Goal: Use online tool/utility: Utilize a website feature to perform a specific function

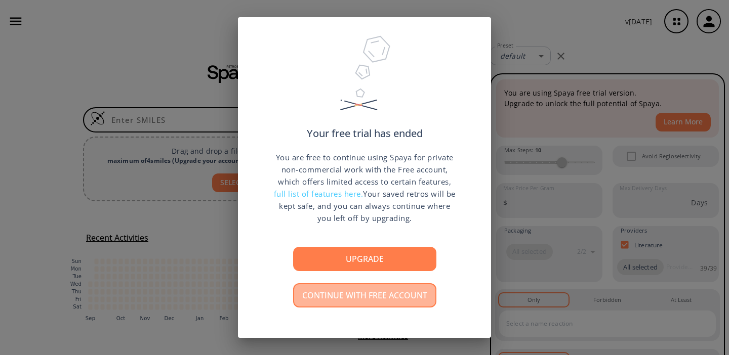
click at [368, 300] on button "Continue with free account" at bounding box center [364, 295] width 143 height 24
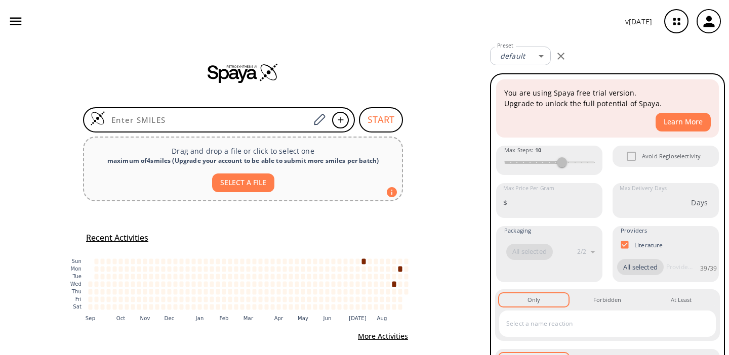
click at [14, 22] on icon "button" at bounding box center [15, 21] width 15 height 15
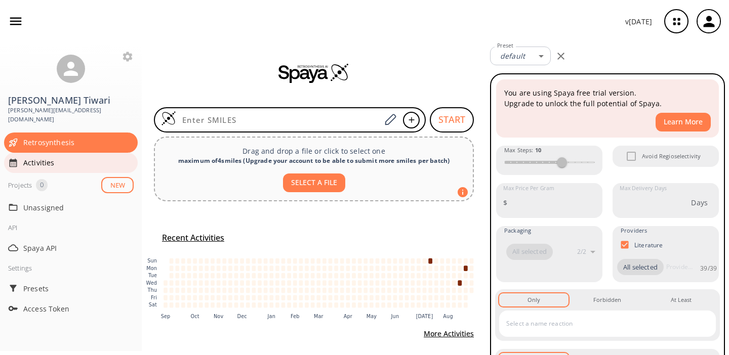
click at [46, 157] on span "Activities" at bounding box center [78, 162] width 110 height 11
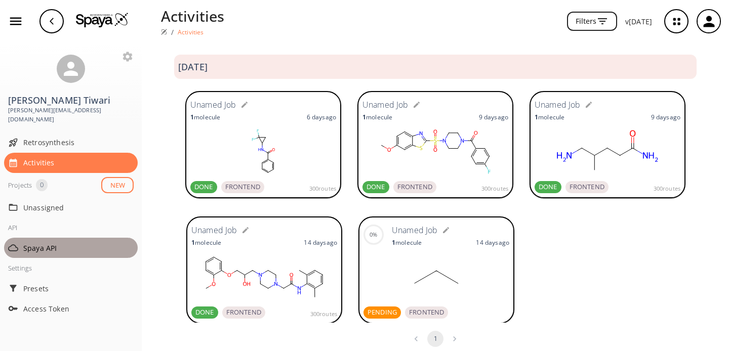
click at [49, 243] on span "Spaya API" at bounding box center [78, 248] width 110 height 11
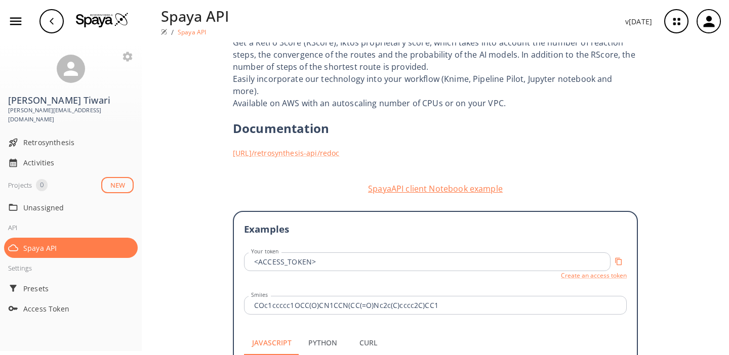
scroll to position [105, 0]
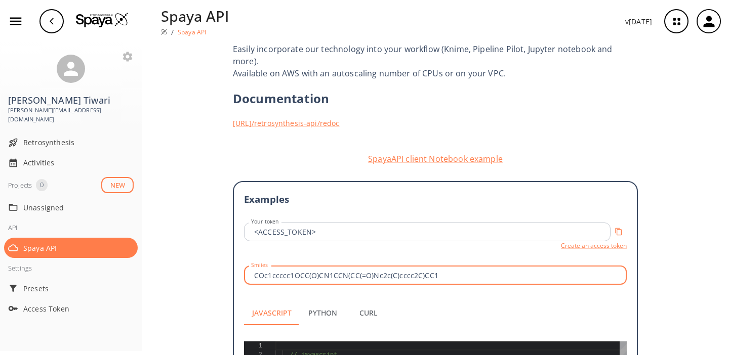
click at [300, 266] on input "COc1ccccc1OCC(O)CN1CCN(CC(=O)Nc2c(C)cccc2C)CC1" at bounding box center [437, 275] width 380 height 19
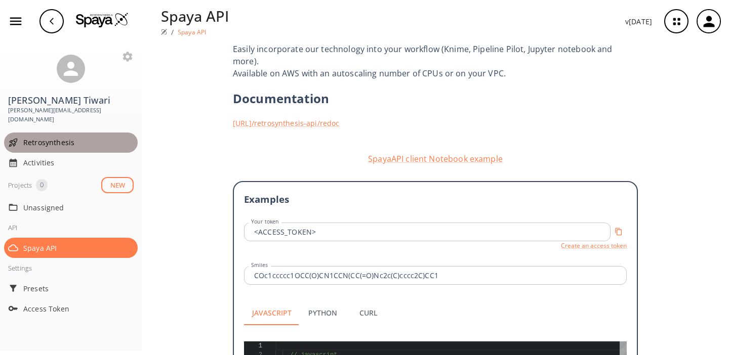
click at [50, 137] on span "Retrosynthesis" at bounding box center [78, 142] width 110 height 11
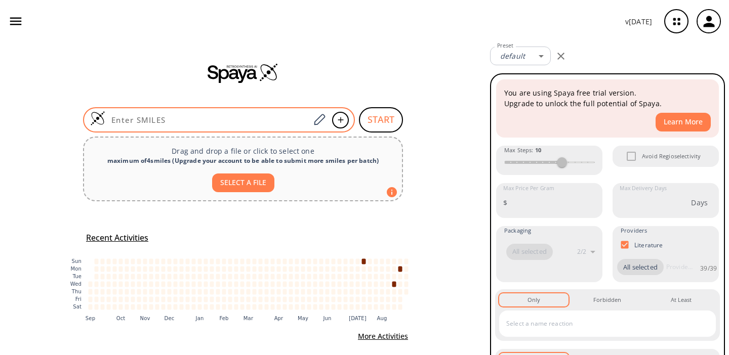
click at [220, 112] on div at bounding box center [219, 119] width 272 height 25
paste input "COc1ccccc1OCC(O)CN1CCN(CC(=O)Nc2c(C)cccc2C)CC1"
type input "COc1ccccc1OCC(O)CN1CCN(CC(=O)Nc2c(C)cccc2C)CC1"
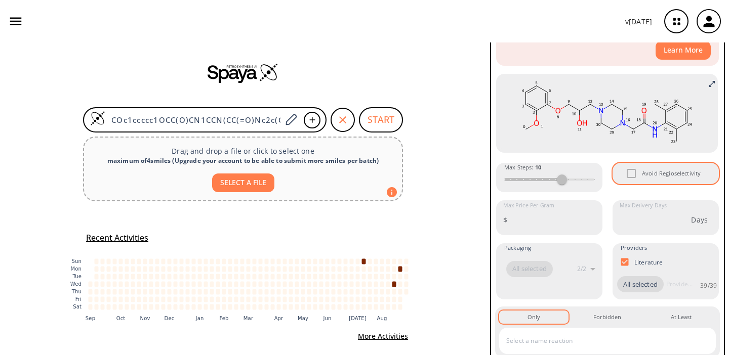
scroll to position [179, 0]
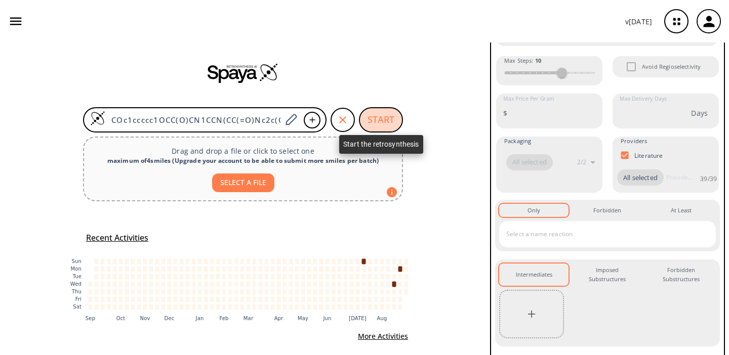
click at [381, 120] on button "START" at bounding box center [381, 119] width 44 height 25
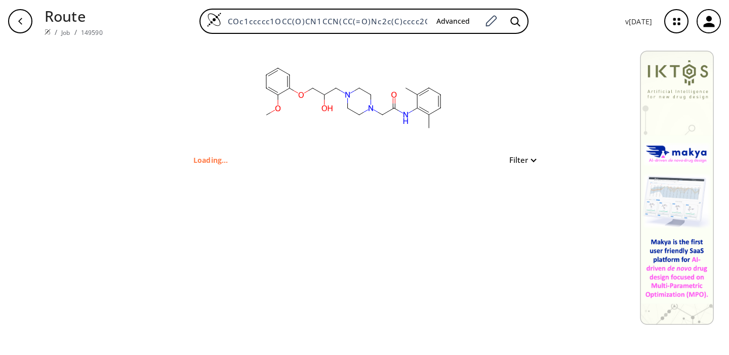
click at [530, 162] on button "Filter" at bounding box center [519, 160] width 32 height 8
click at [532, 160] on div at bounding box center [364, 177] width 729 height 355
click at [532, 160] on button "Filter" at bounding box center [519, 160] width 32 height 8
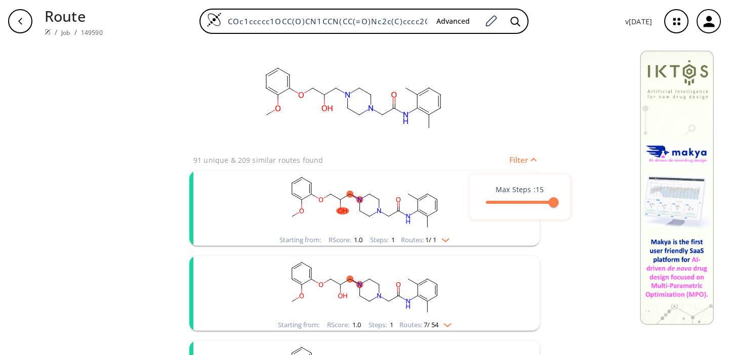
click at [532, 160] on div at bounding box center [364, 177] width 729 height 355
click at [532, 160] on button "Filter" at bounding box center [519, 160] width 32 height 8
click at [532, 160] on div at bounding box center [364, 177] width 729 height 355
click at [534, 160] on button "Filter" at bounding box center [519, 160] width 32 height 8
click at [534, 160] on div at bounding box center [364, 177] width 729 height 355
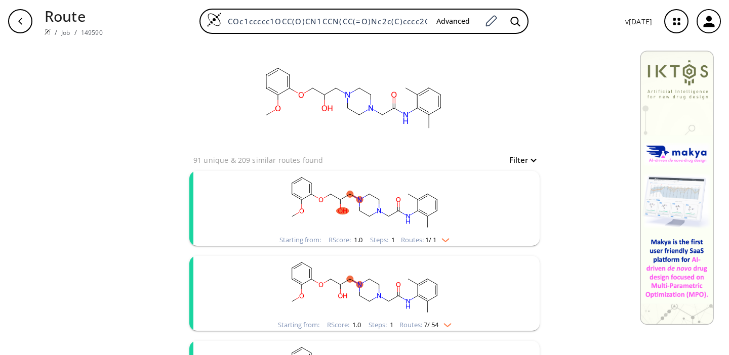
click at [349, 195] on icon "clusters" at bounding box center [345, 197] width 10 height 6
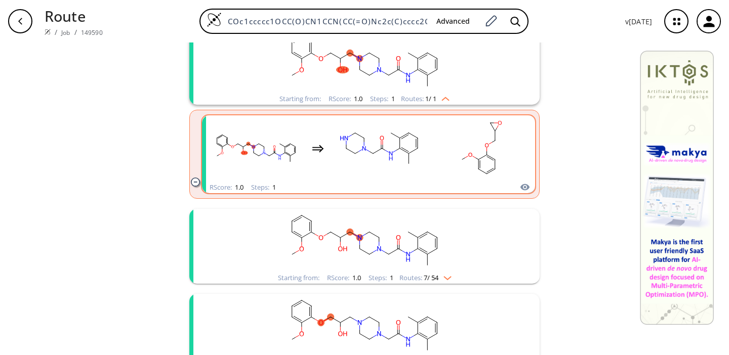
scroll to position [180, 0]
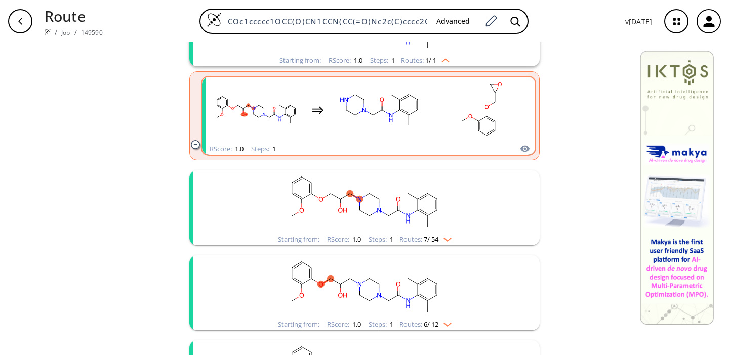
click at [393, 108] on rect "clusters" at bounding box center [379, 109] width 91 height 63
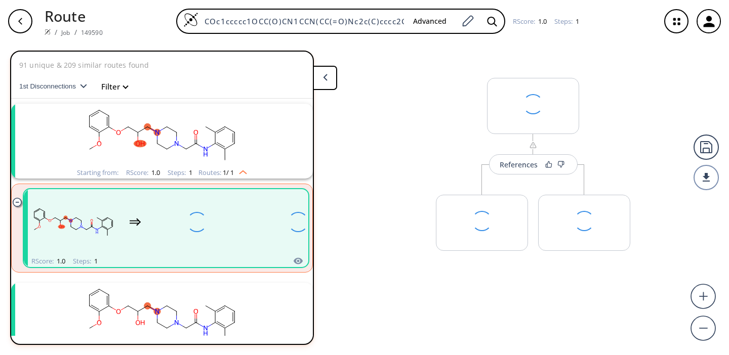
scroll to position [23, 0]
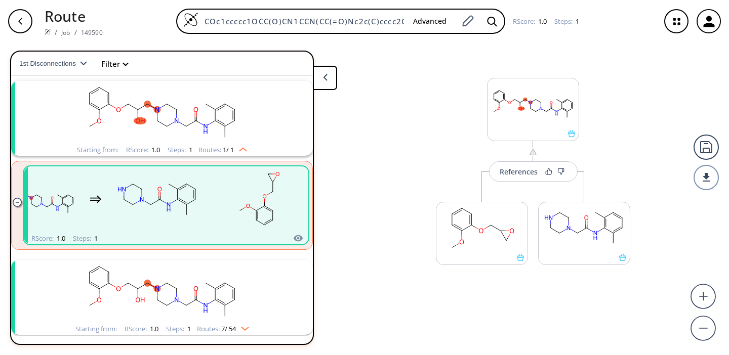
click at [16, 28] on div "button" at bounding box center [20, 21] width 24 height 24
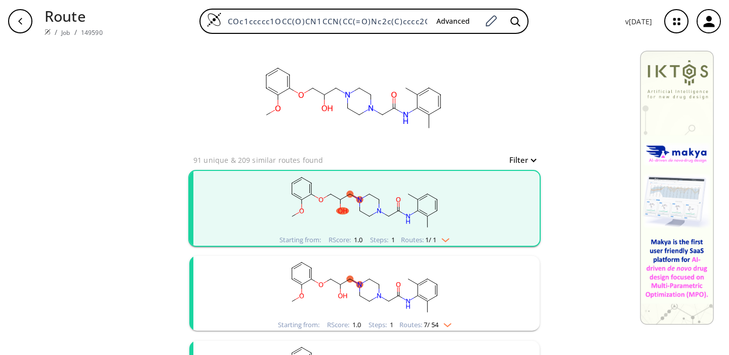
click at [418, 208] on ellipse "clusters" at bounding box center [417, 210] width 7 height 7
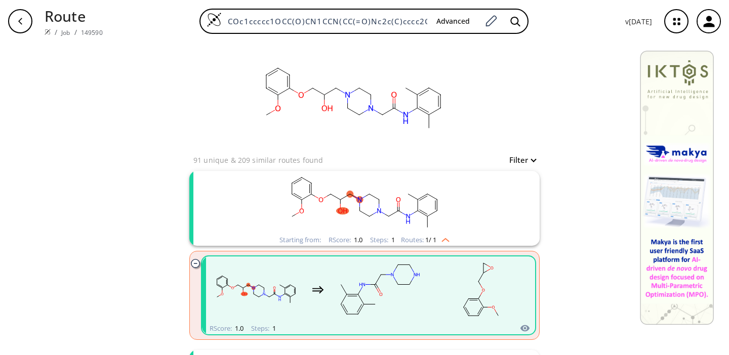
click at [425, 211] on rect "clusters" at bounding box center [364, 202] width 263 height 63
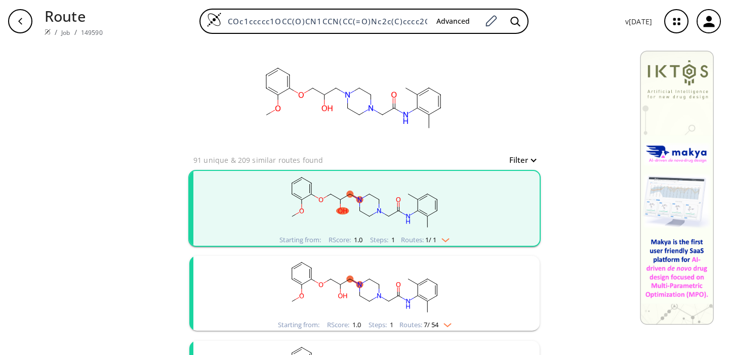
click at [453, 222] on rect "clusters" at bounding box center [364, 202] width 263 height 63
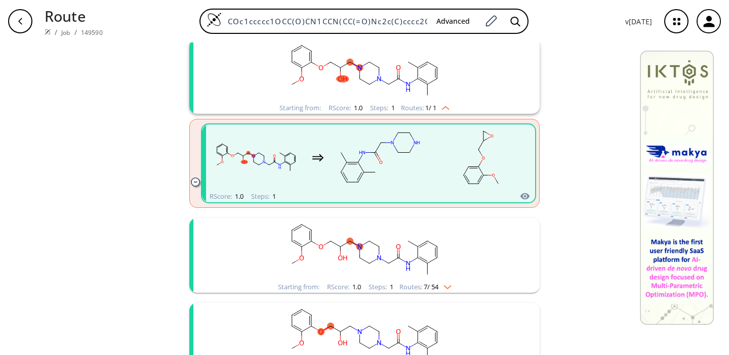
scroll to position [133, 0]
click at [332, 248] on rect "clusters" at bounding box center [364, 249] width 263 height 63
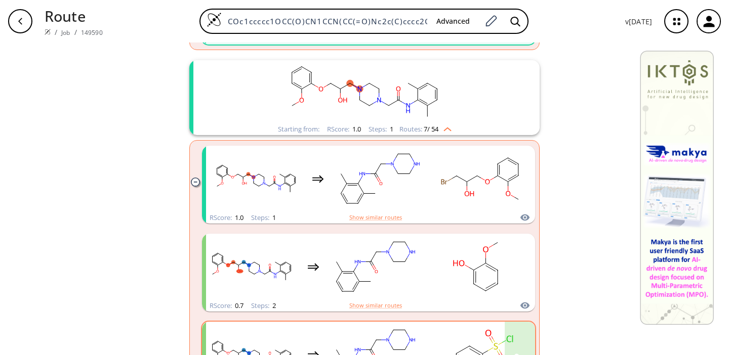
scroll to position [323, 0]
